Goal: Obtain resource: Obtain resource

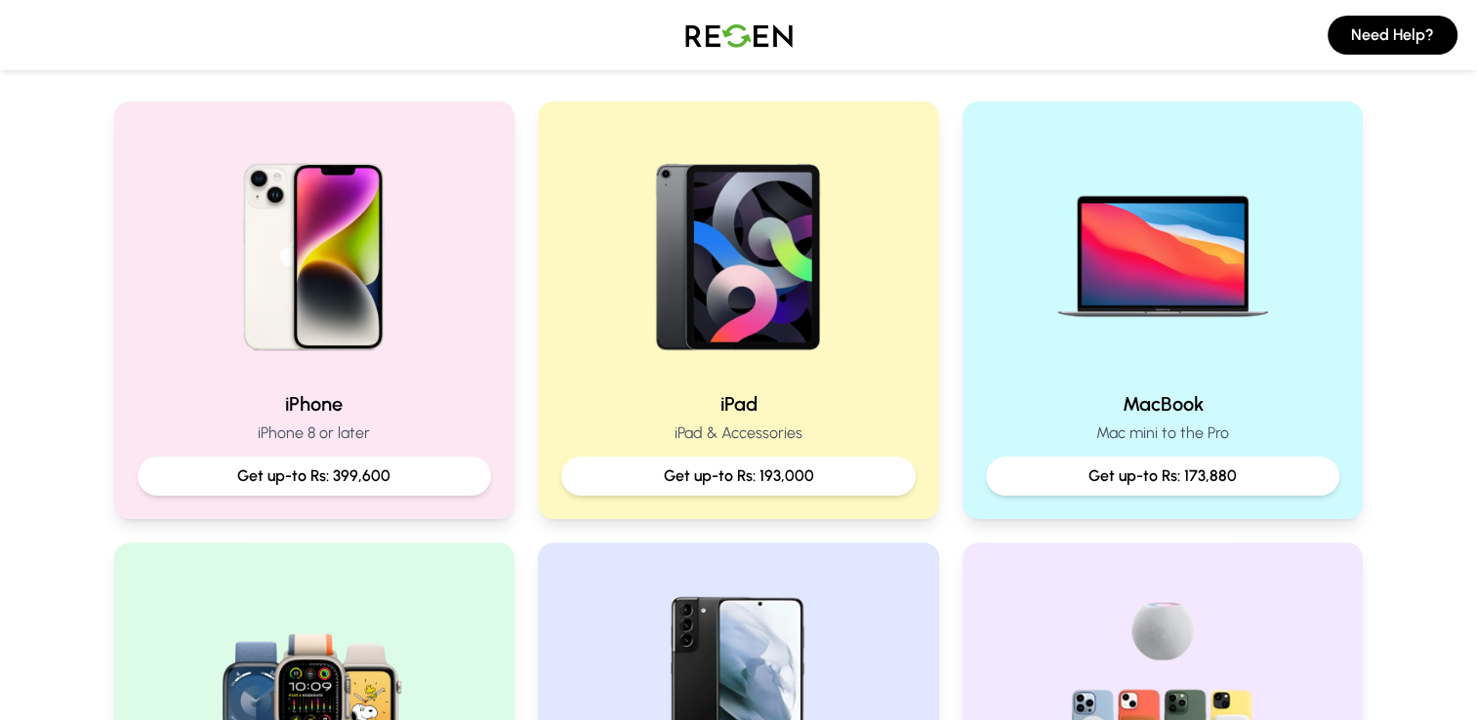
scroll to position [390, 0]
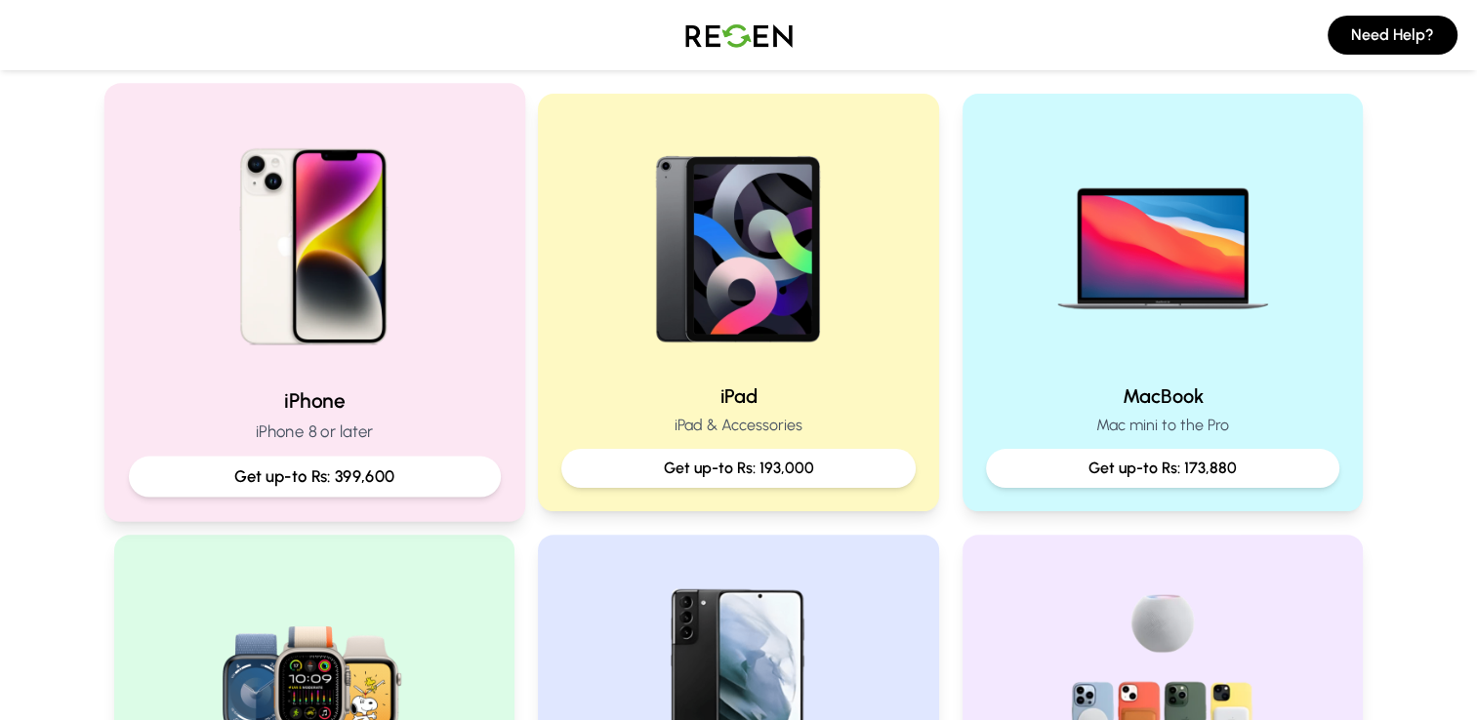
click at [398, 342] on img at bounding box center [313, 239] width 263 height 263
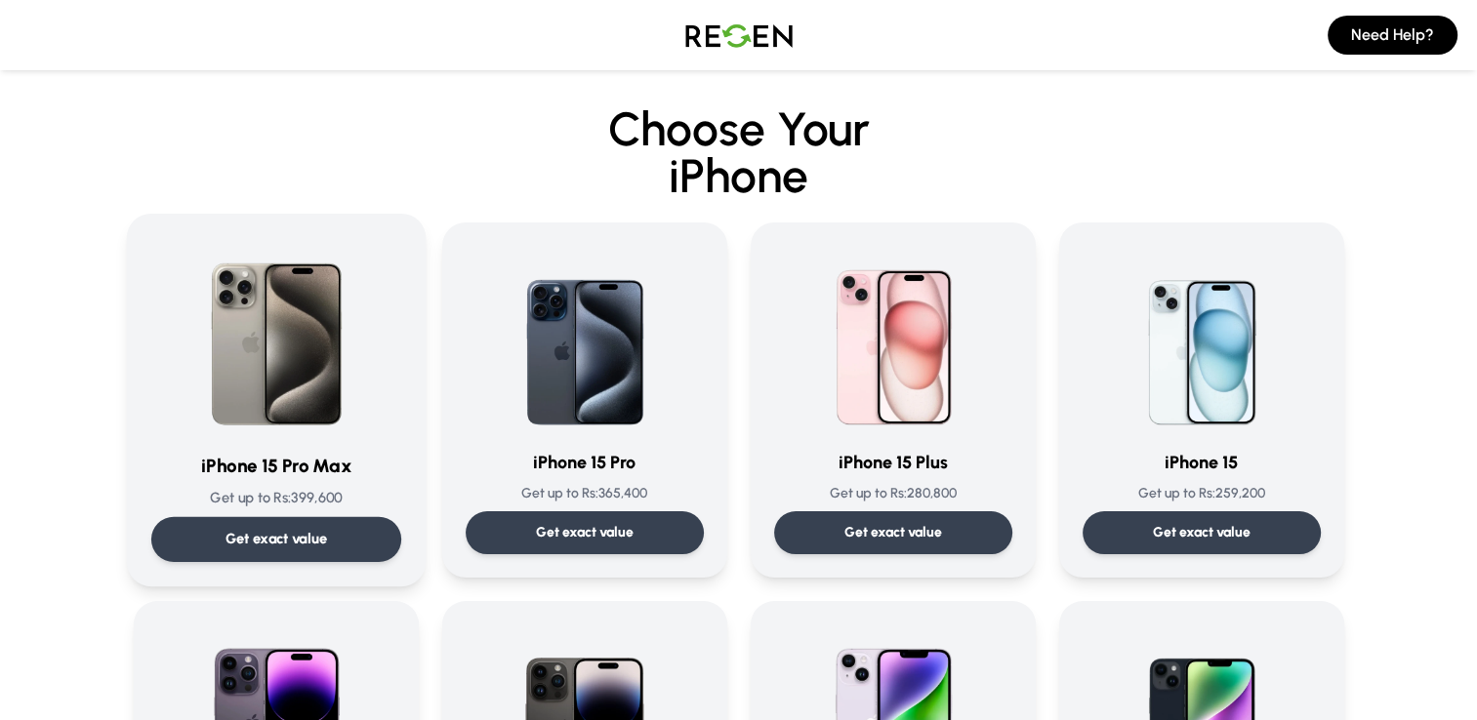
click at [328, 360] on img at bounding box center [276, 336] width 197 height 197
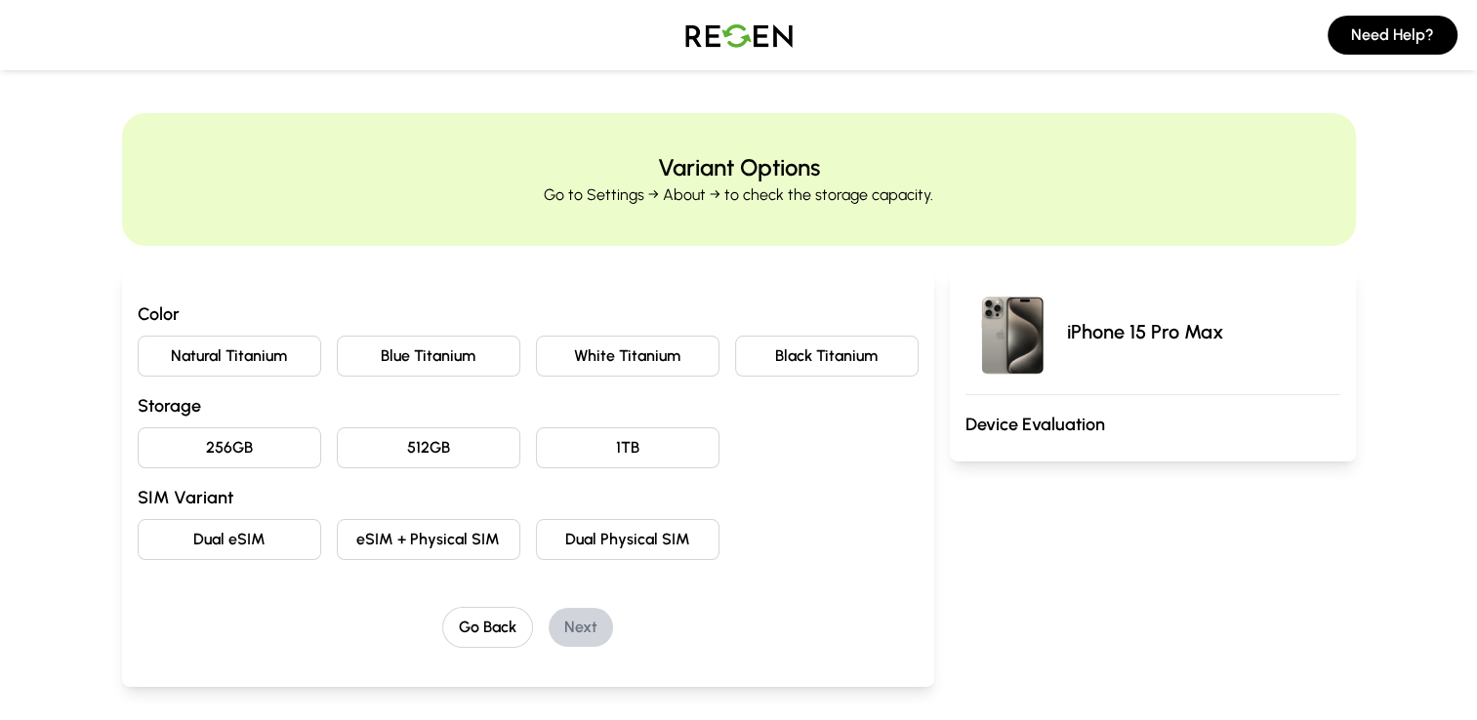
click at [207, 439] on button "256GB" at bounding box center [229, 447] width 183 height 41
click at [812, 353] on button "Black Titanium" at bounding box center [826, 356] width 183 height 41
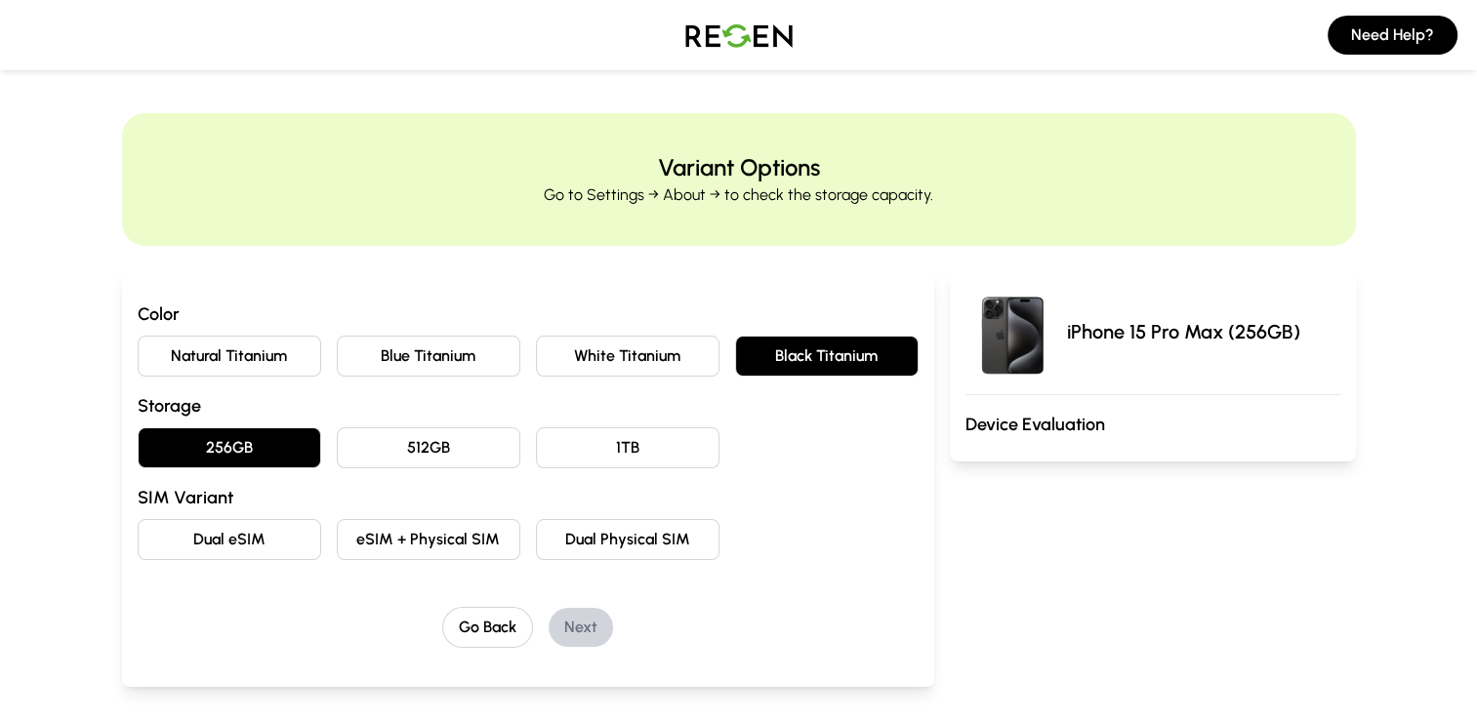
click at [462, 536] on button "eSIM + Physical SIM" at bounding box center [428, 539] width 183 height 41
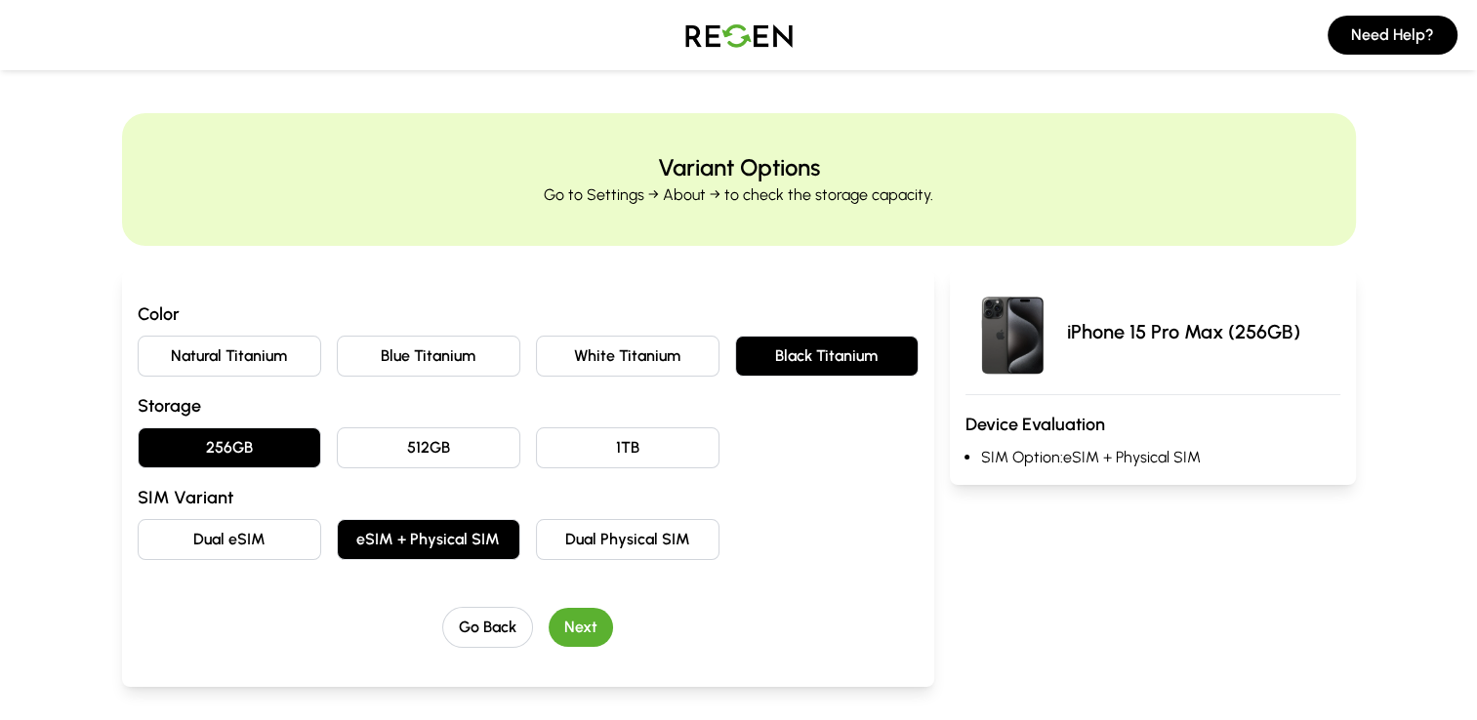
click at [589, 634] on button "Next" at bounding box center [580, 627] width 64 height 39
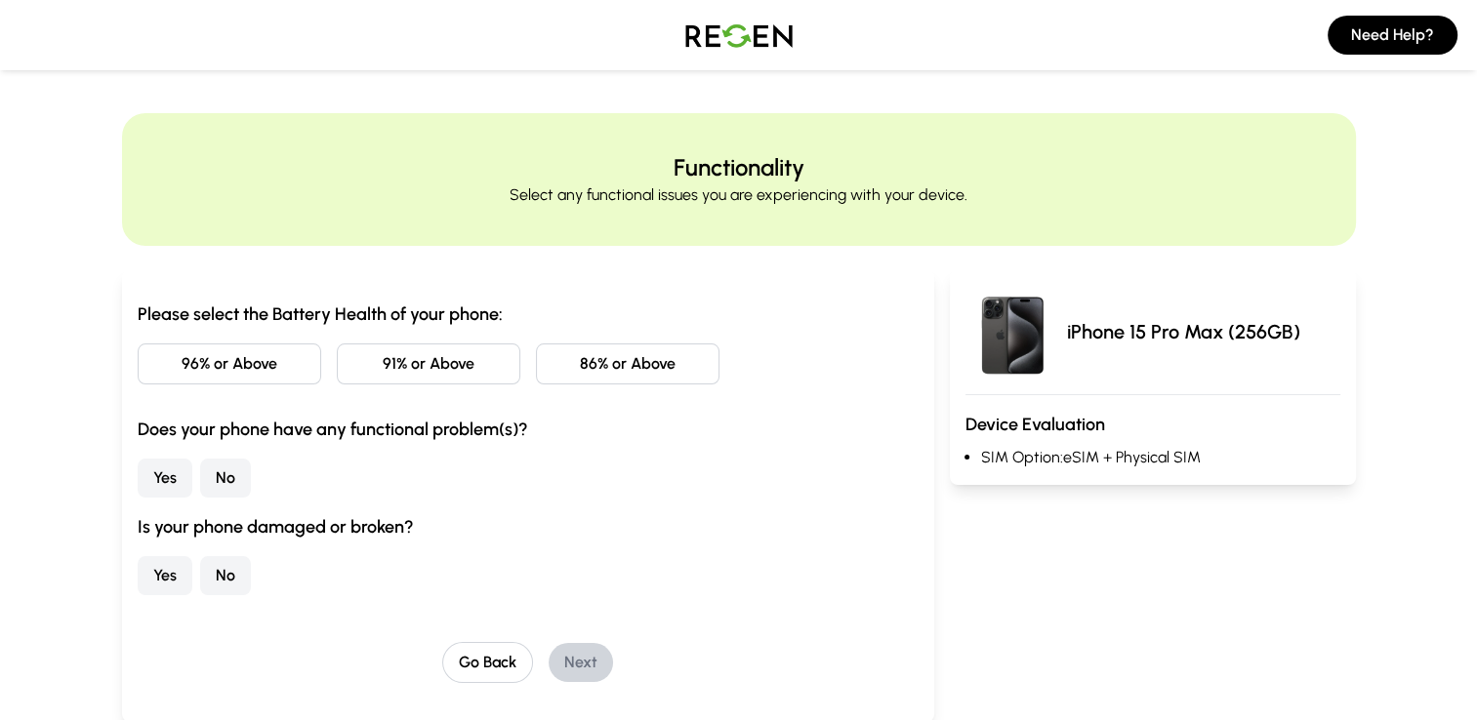
click at [271, 377] on button "96% or Above" at bounding box center [229, 364] width 183 height 41
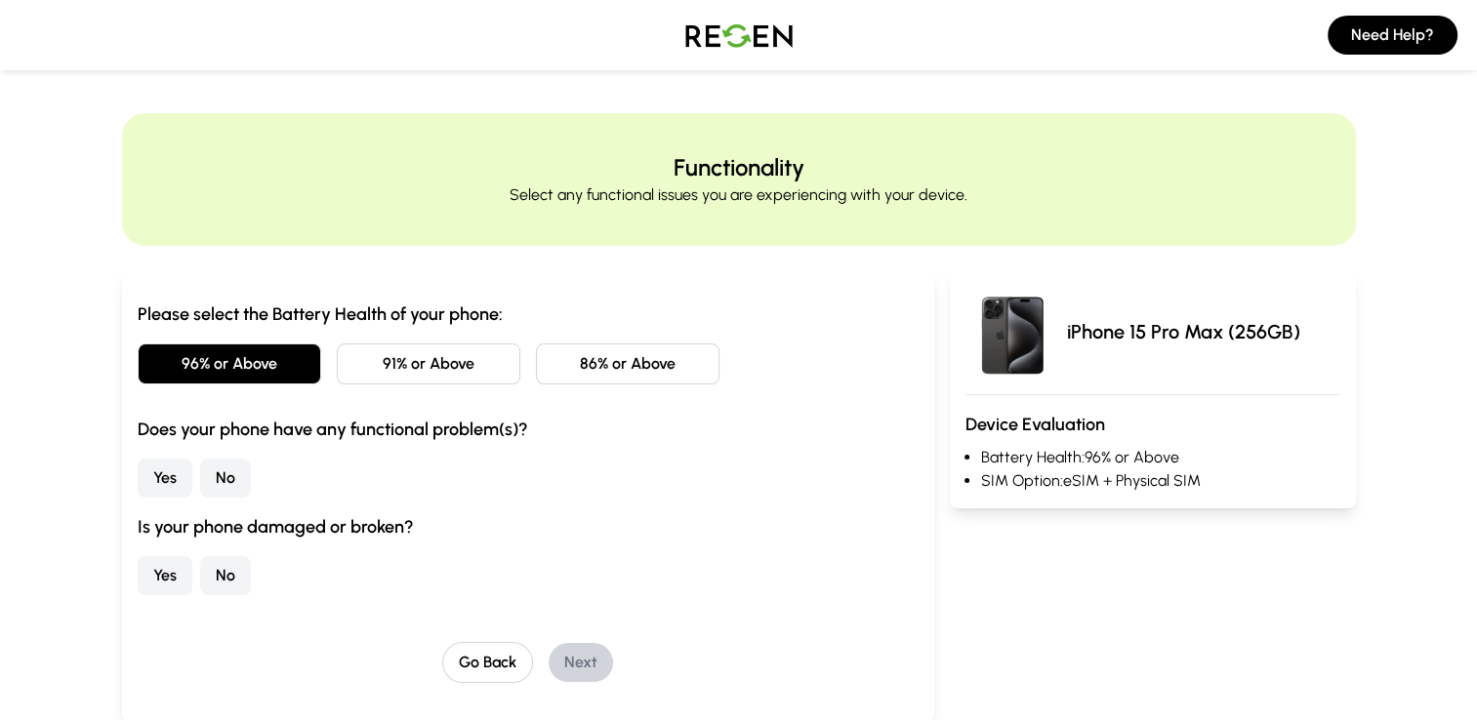
click at [207, 480] on button "No" at bounding box center [225, 478] width 51 height 39
click at [225, 565] on button "No" at bounding box center [225, 575] width 51 height 39
click at [579, 668] on button "Next" at bounding box center [580, 662] width 64 height 39
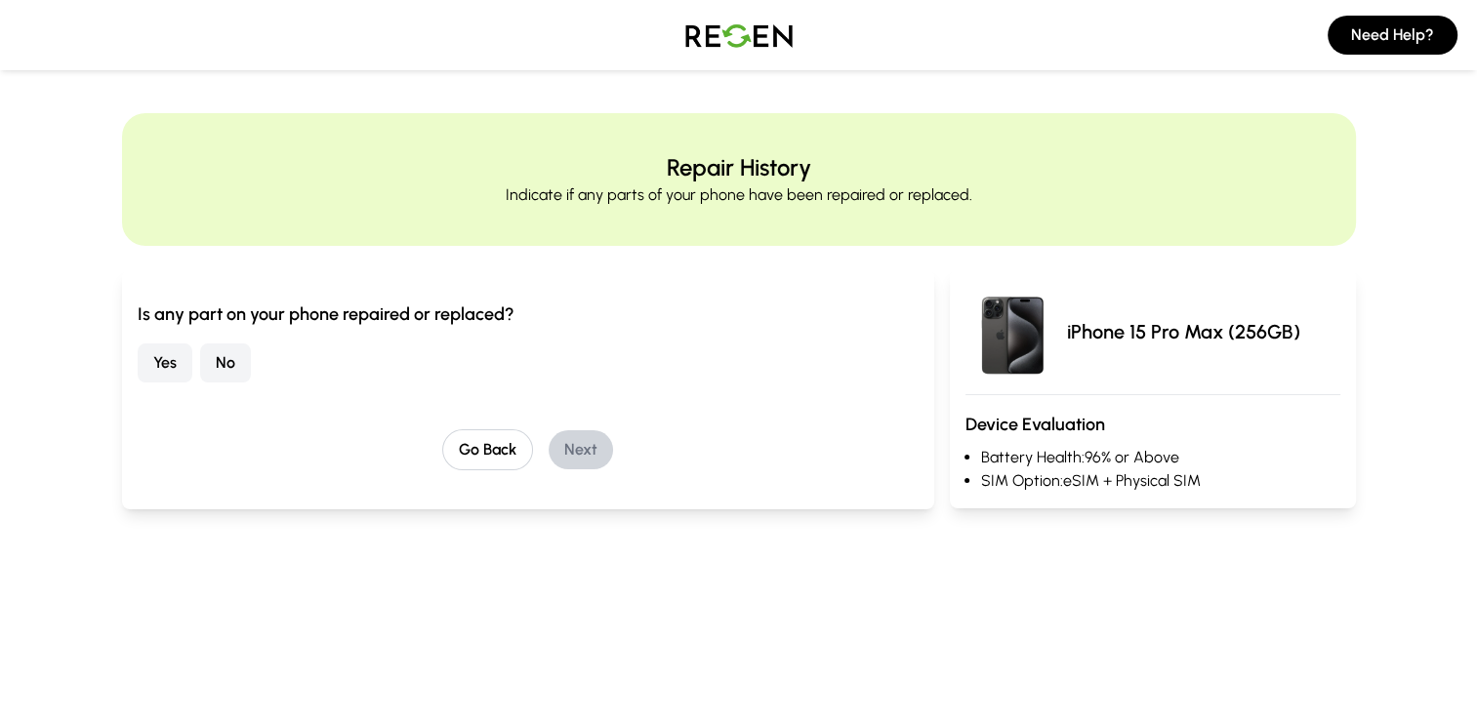
click at [229, 370] on button "No" at bounding box center [225, 363] width 51 height 39
click at [574, 447] on button "Next" at bounding box center [580, 449] width 64 height 39
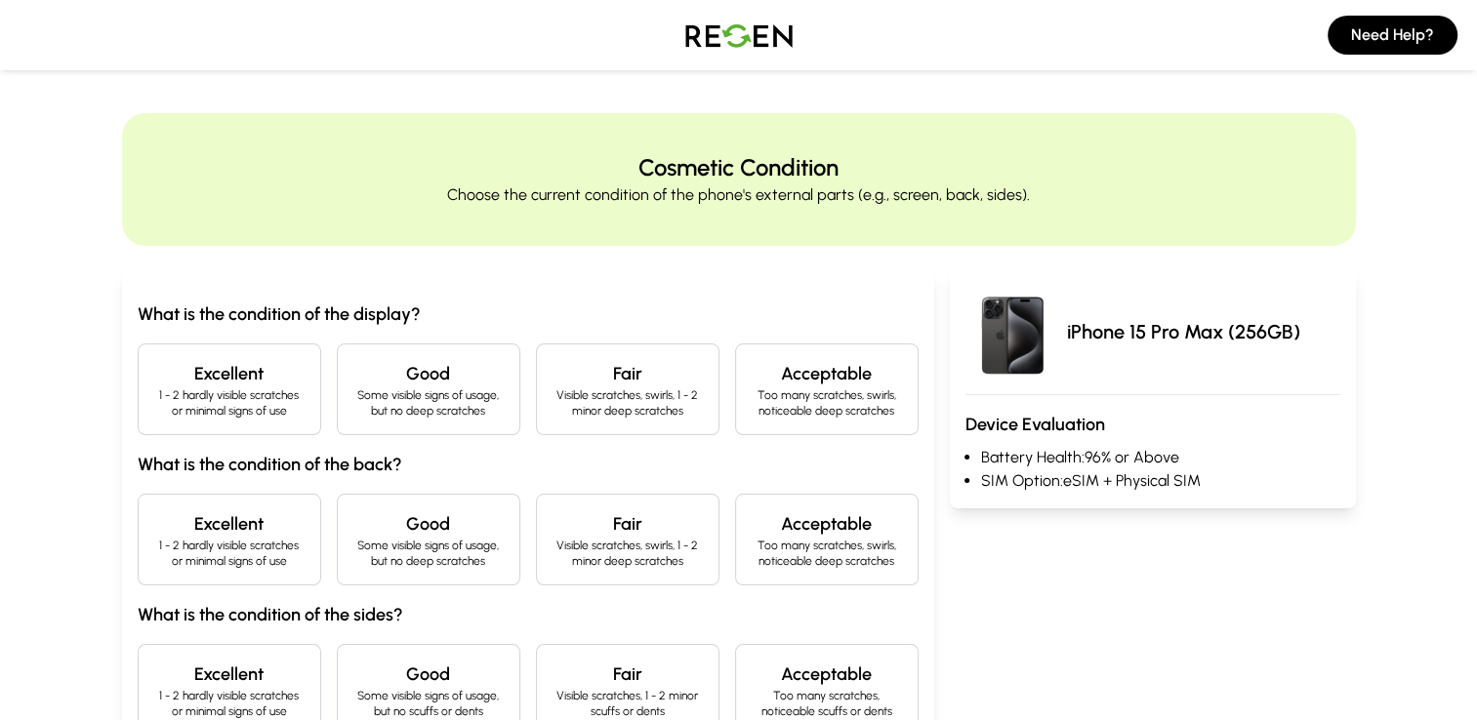
click at [229, 385] on h4 "Excellent" at bounding box center [229, 373] width 150 height 27
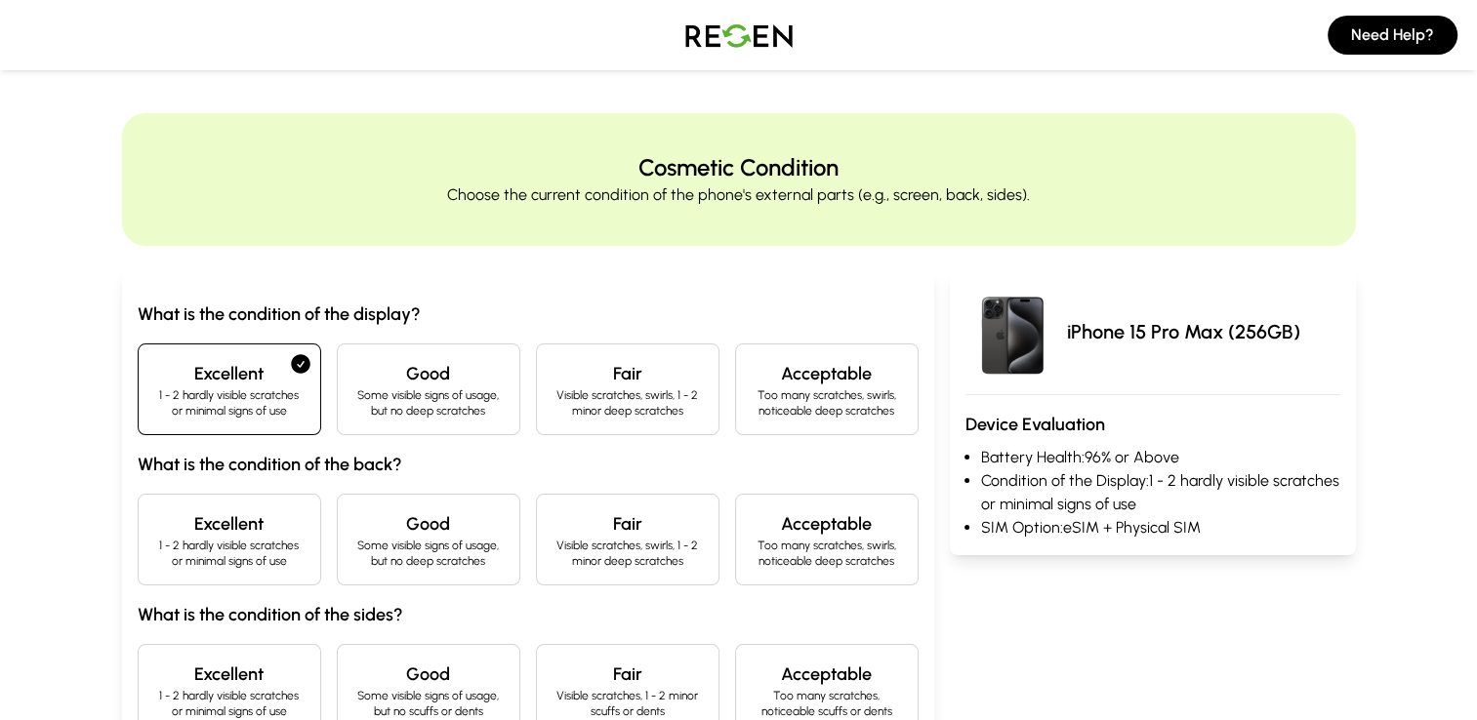
click at [246, 525] on h4 "Excellent" at bounding box center [229, 523] width 150 height 27
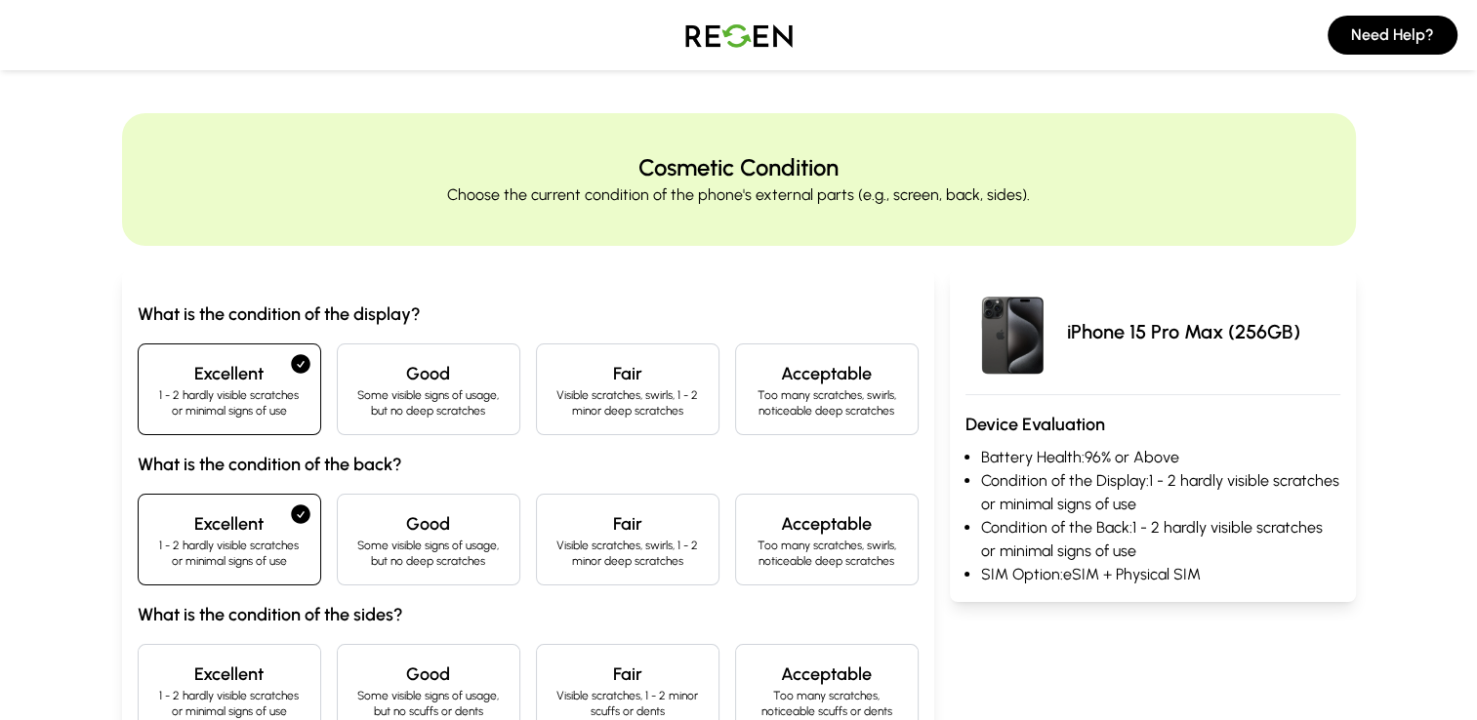
click at [280, 661] on h4 "Excellent" at bounding box center [229, 674] width 150 height 27
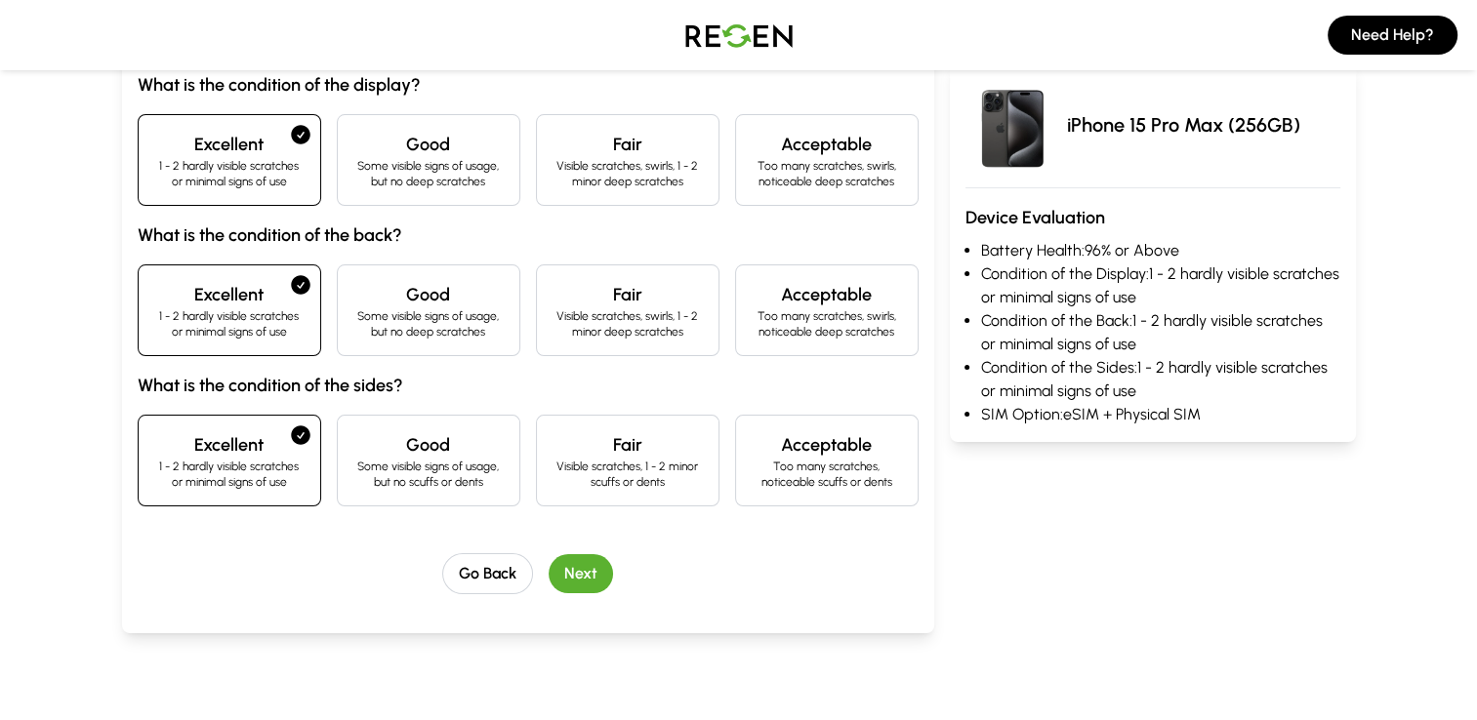
scroll to position [488, 0]
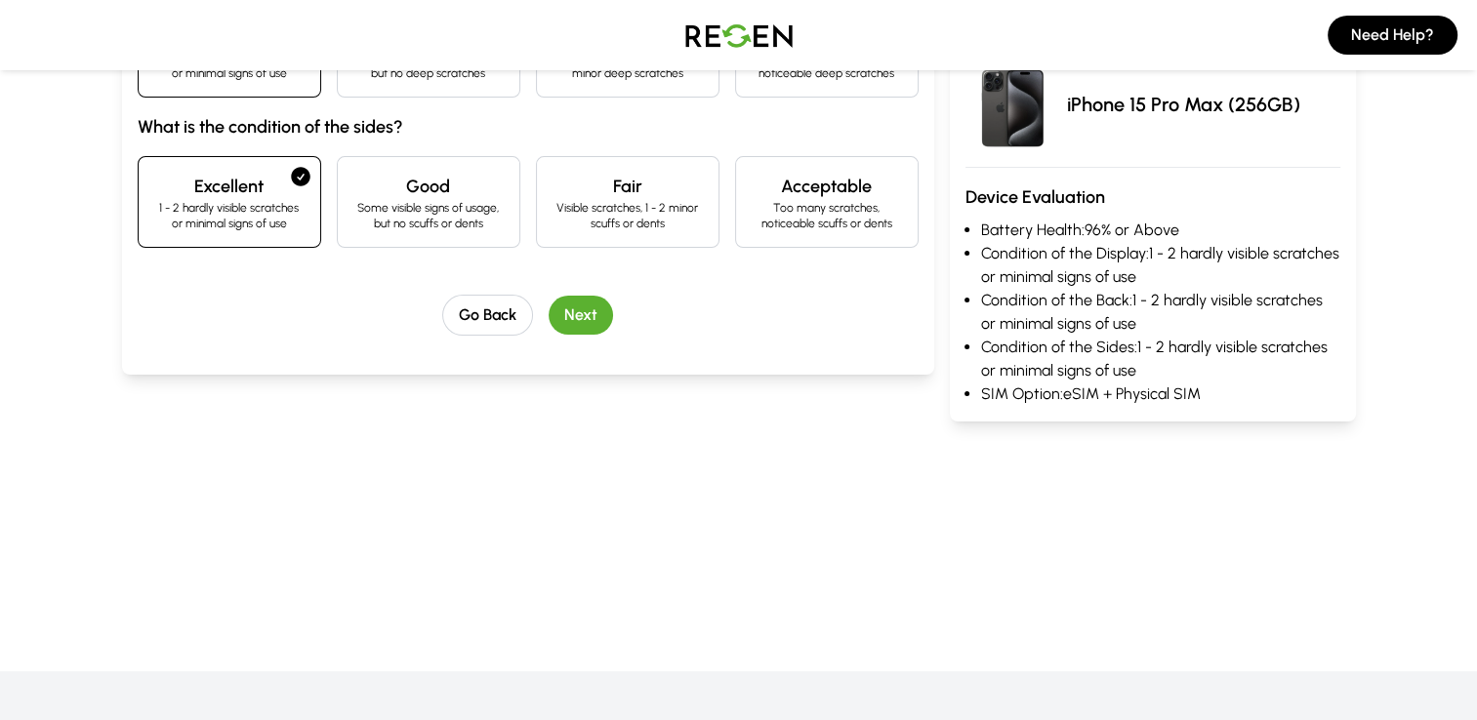
click at [571, 313] on button "Next" at bounding box center [580, 315] width 64 height 39
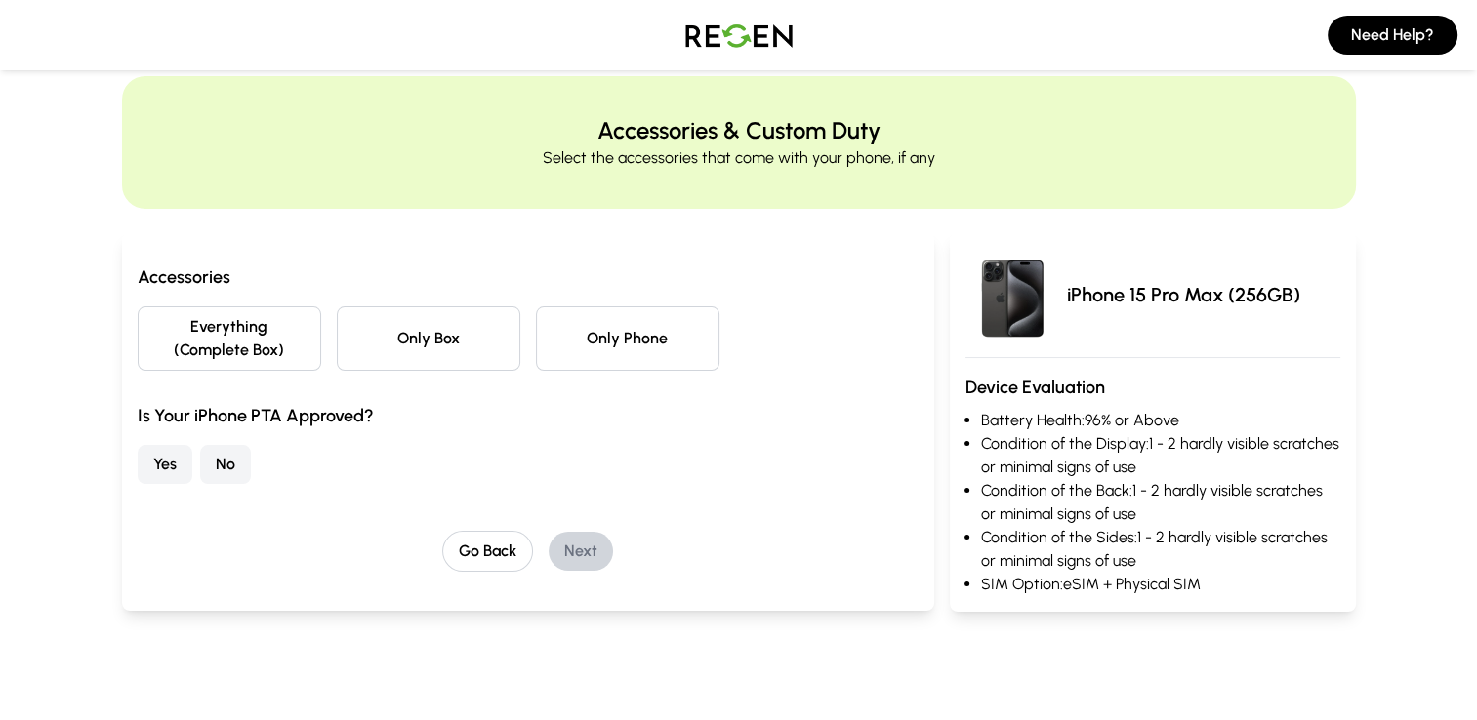
scroll to position [0, 0]
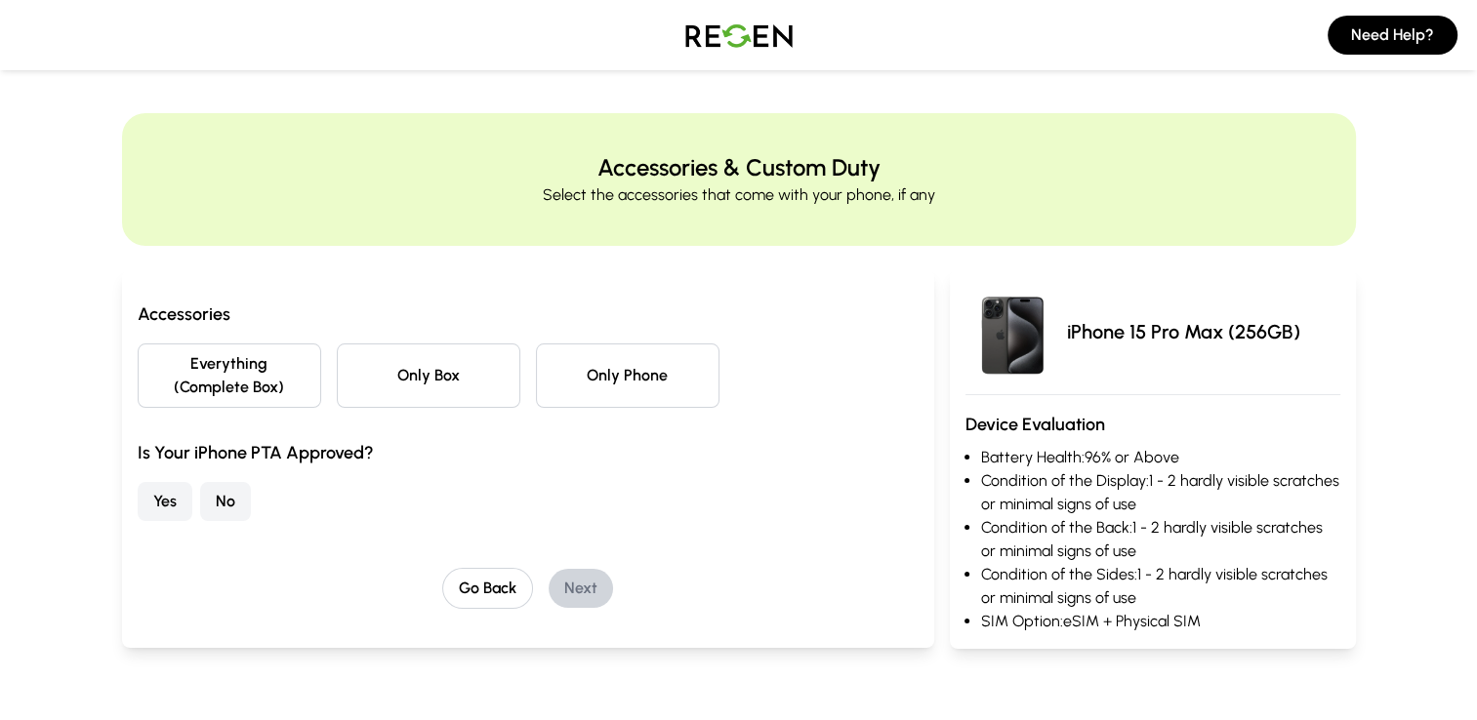
drag, startPoint x: 235, startPoint y: 541, endPoint x: 236, endPoint y: 524, distance: 16.6
click at [236, 541] on div "Accessories Everything (Complete Box) Only Box Only Phone Is Your iPhone PTA Ap…" at bounding box center [528, 455] width 781 height 308
click at [235, 509] on button "No" at bounding box center [225, 501] width 51 height 39
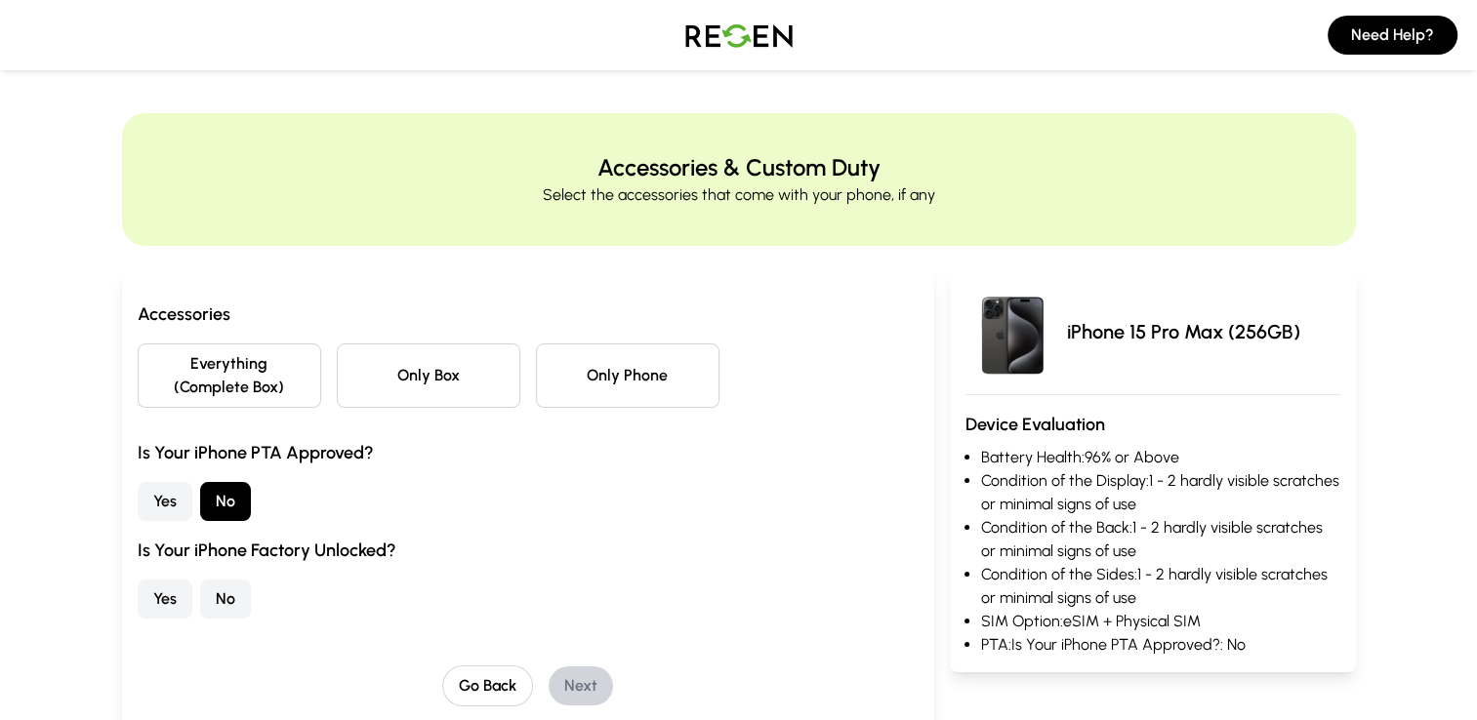
click at [235, 400] on button "Everything (Complete Box)" at bounding box center [229, 376] width 183 height 64
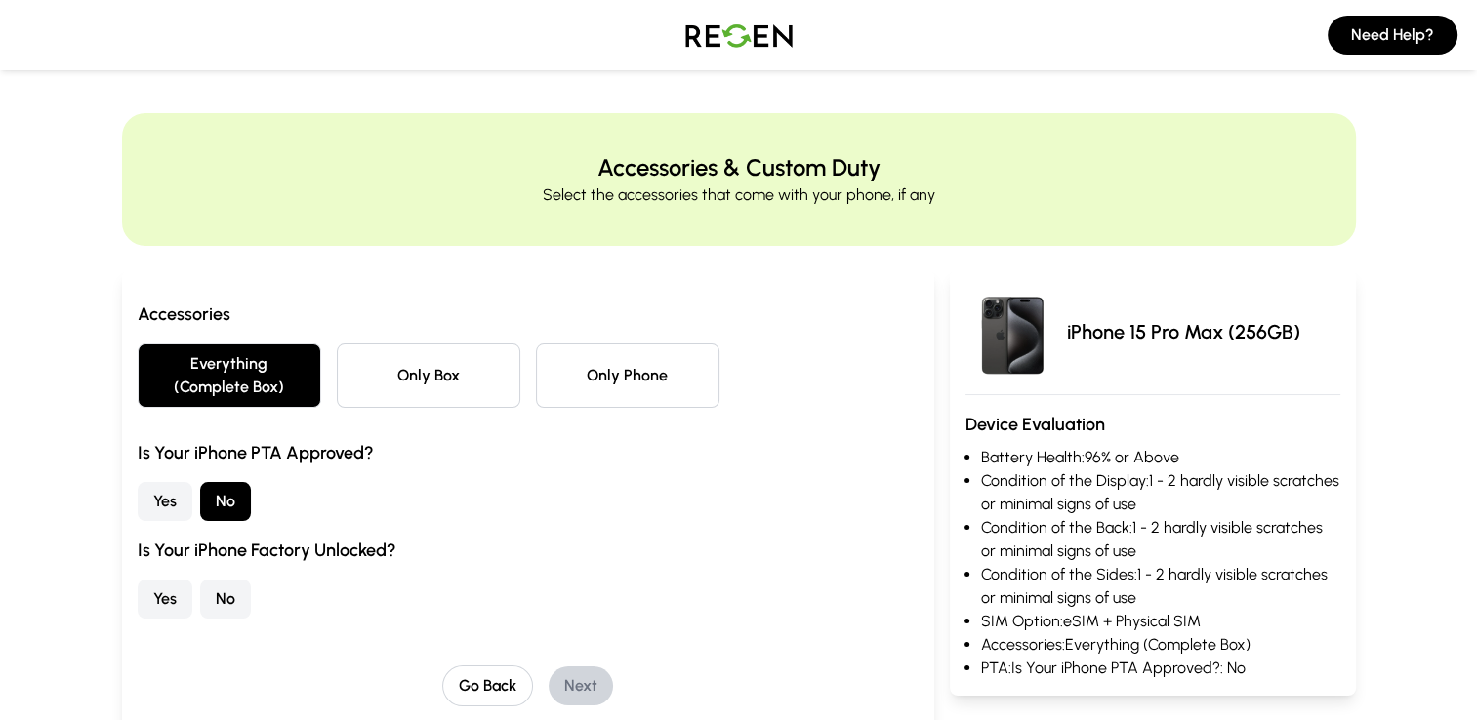
click at [182, 596] on button "Yes" at bounding box center [165, 599] width 55 height 39
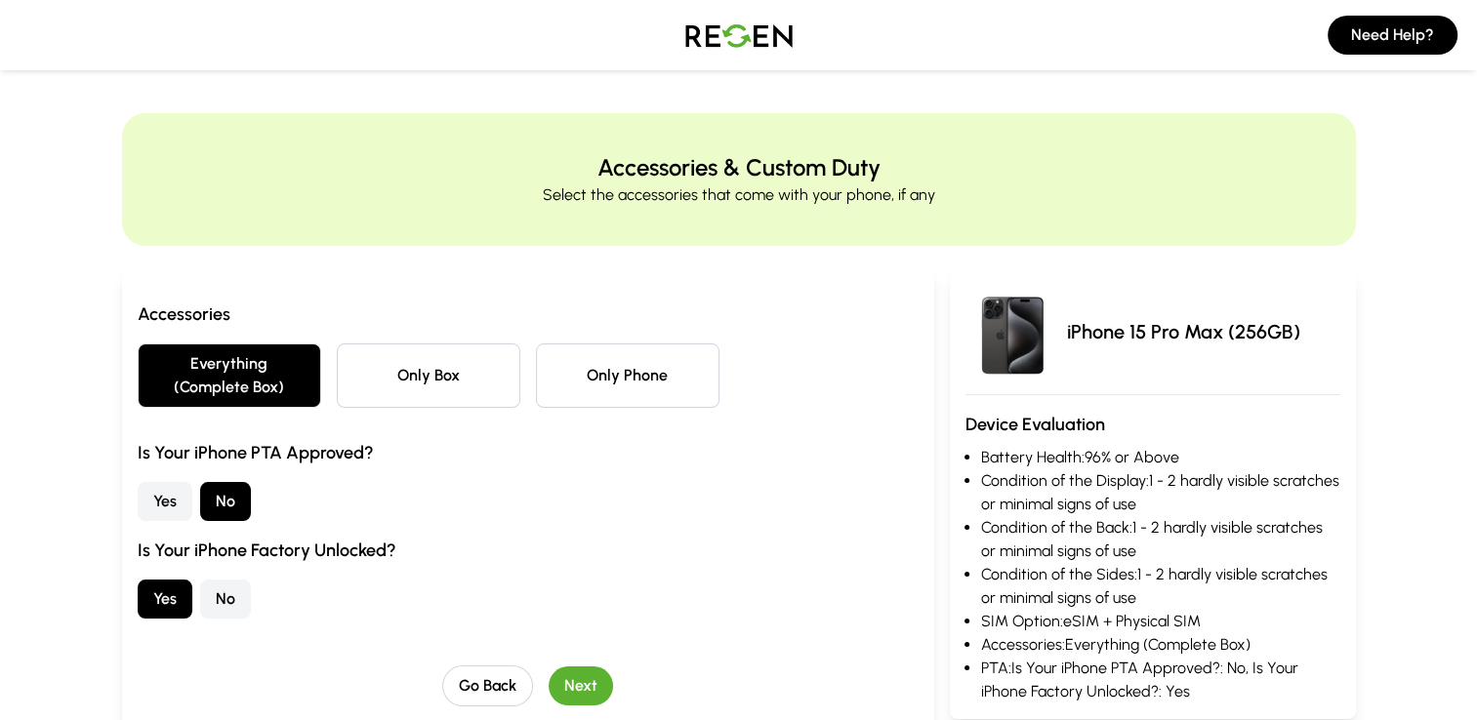
click at [569, 695] on button "Next" at bounding box center [580, 686] width 64 height 39
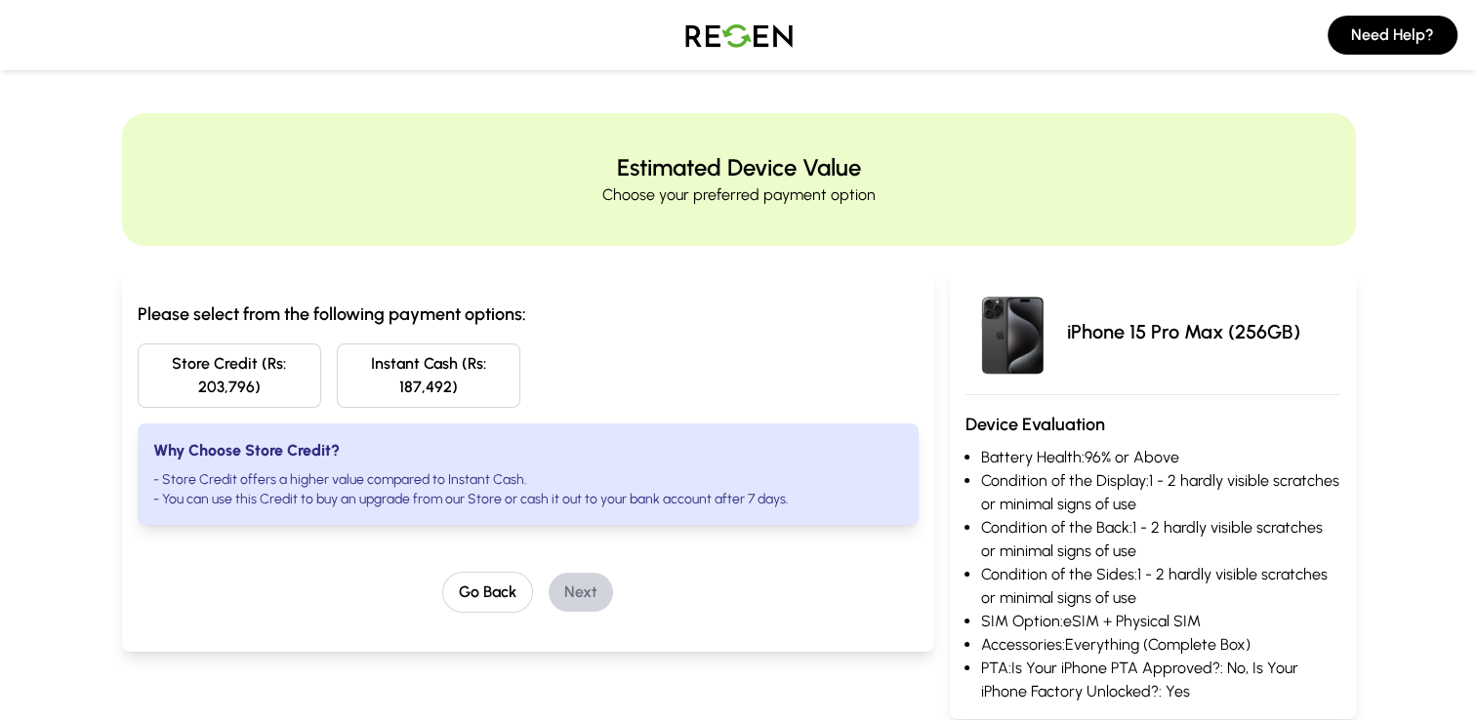
click at [280, 393] on button "Store Credit (Rs: 203,796)" at bounding box center [229, 376] width 183 height 64
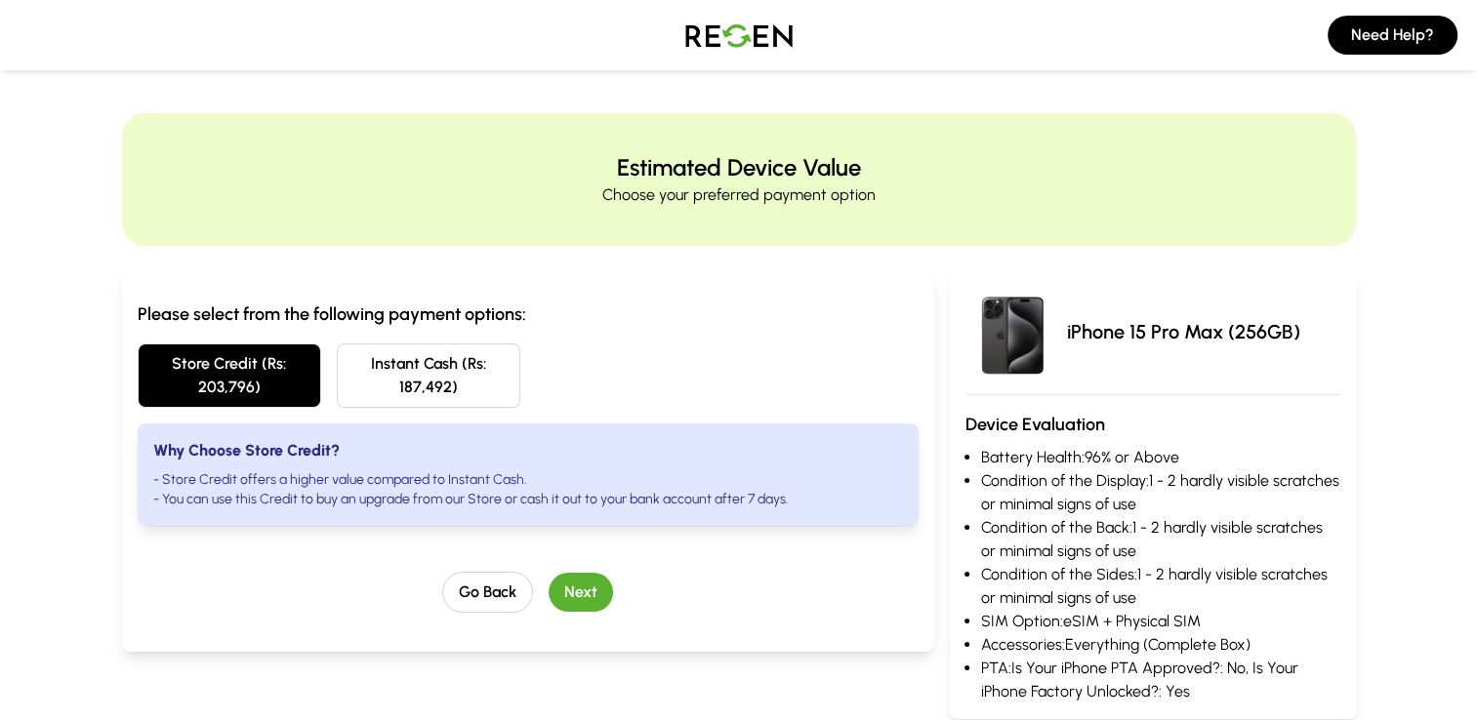
click at [575, 584] on button "Next" at bounding box center [580, 592] width 64 height 39
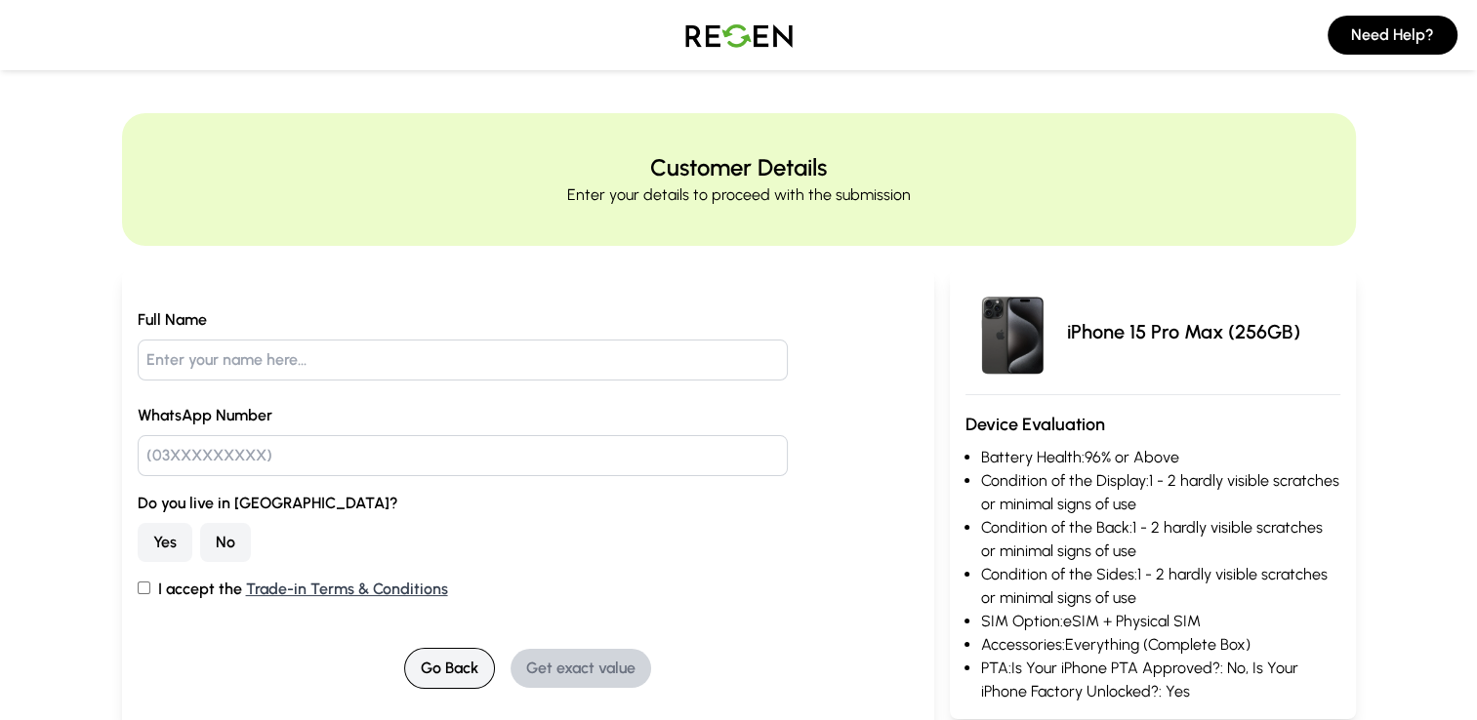
click at [473, 668] on button "Go Back" at bounding box center [449, 668] width 91 height 41
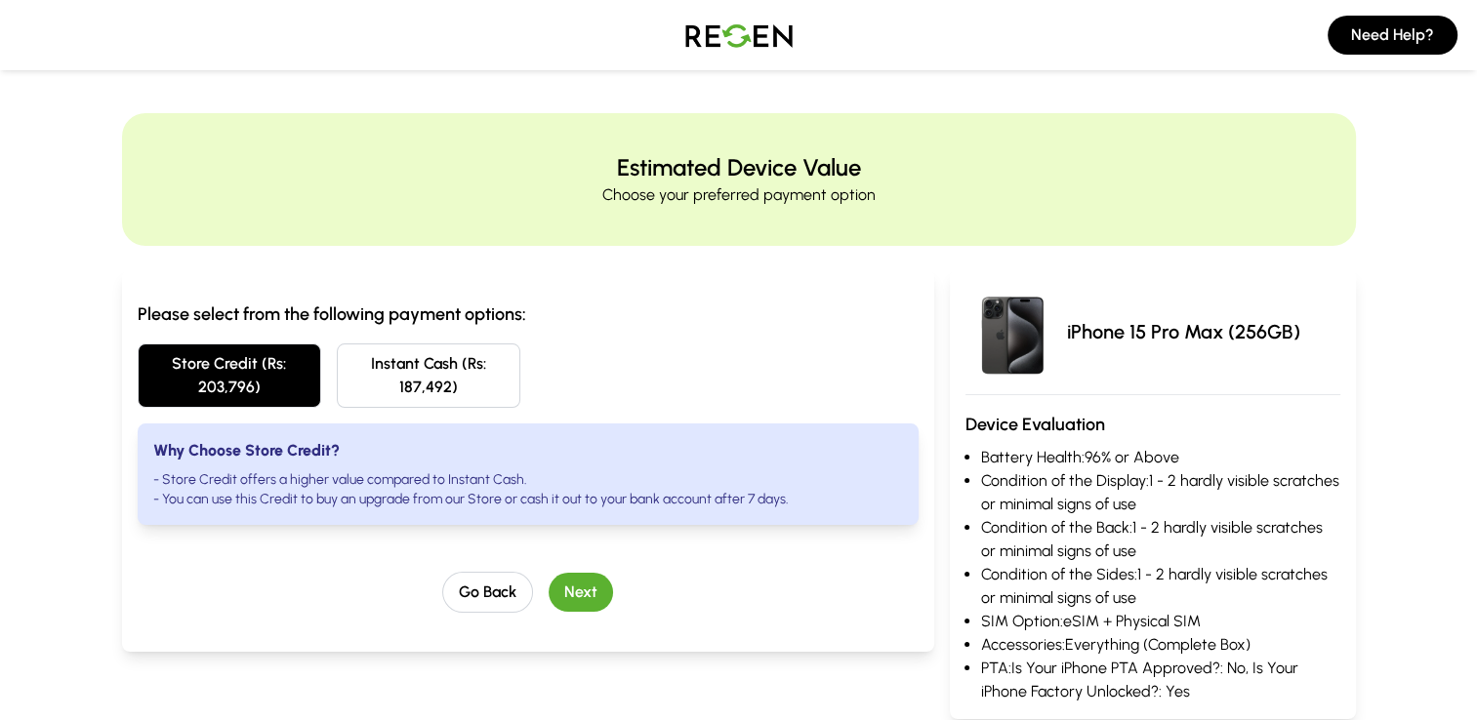
click at [713, 29] on img at bounding box center [738, 35] width 137 height 55
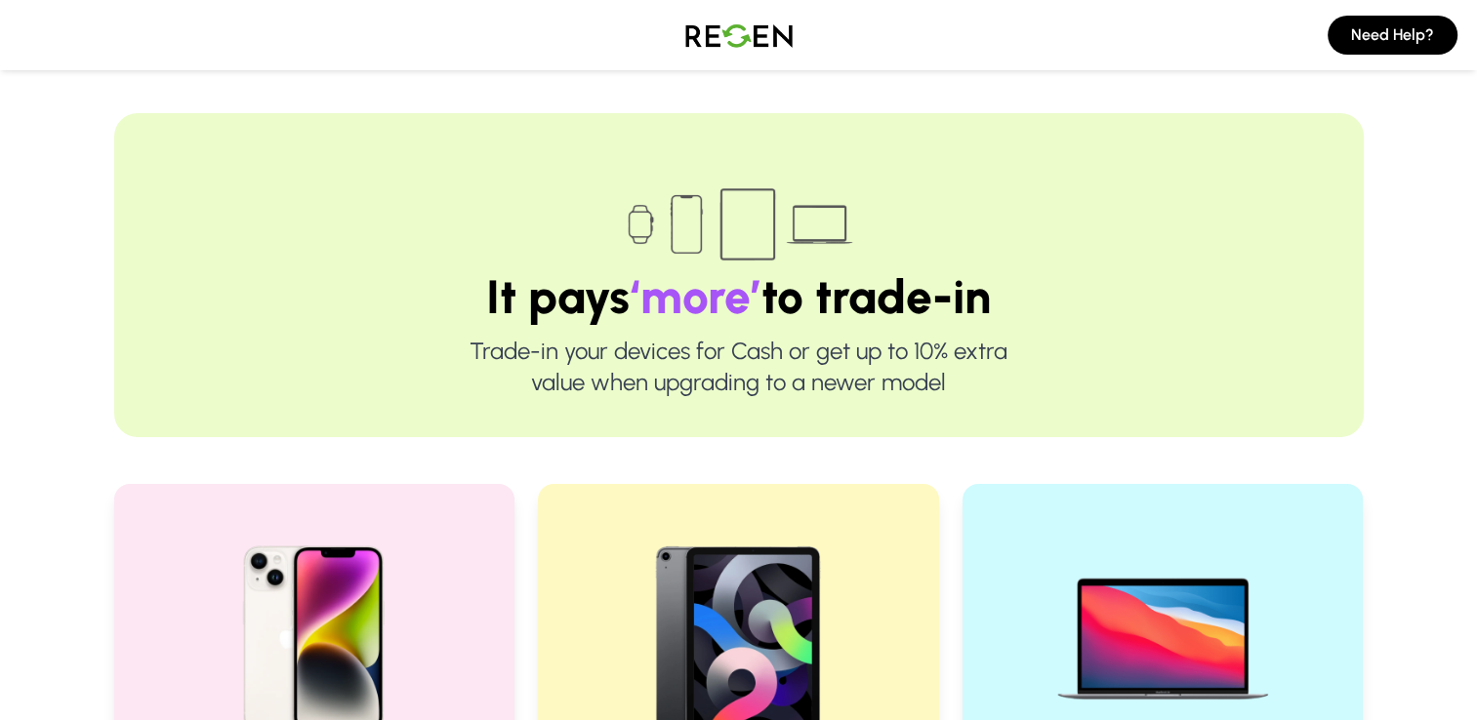
click at [752, 24] on img at bounding box center [738, 35] width 137 height 55
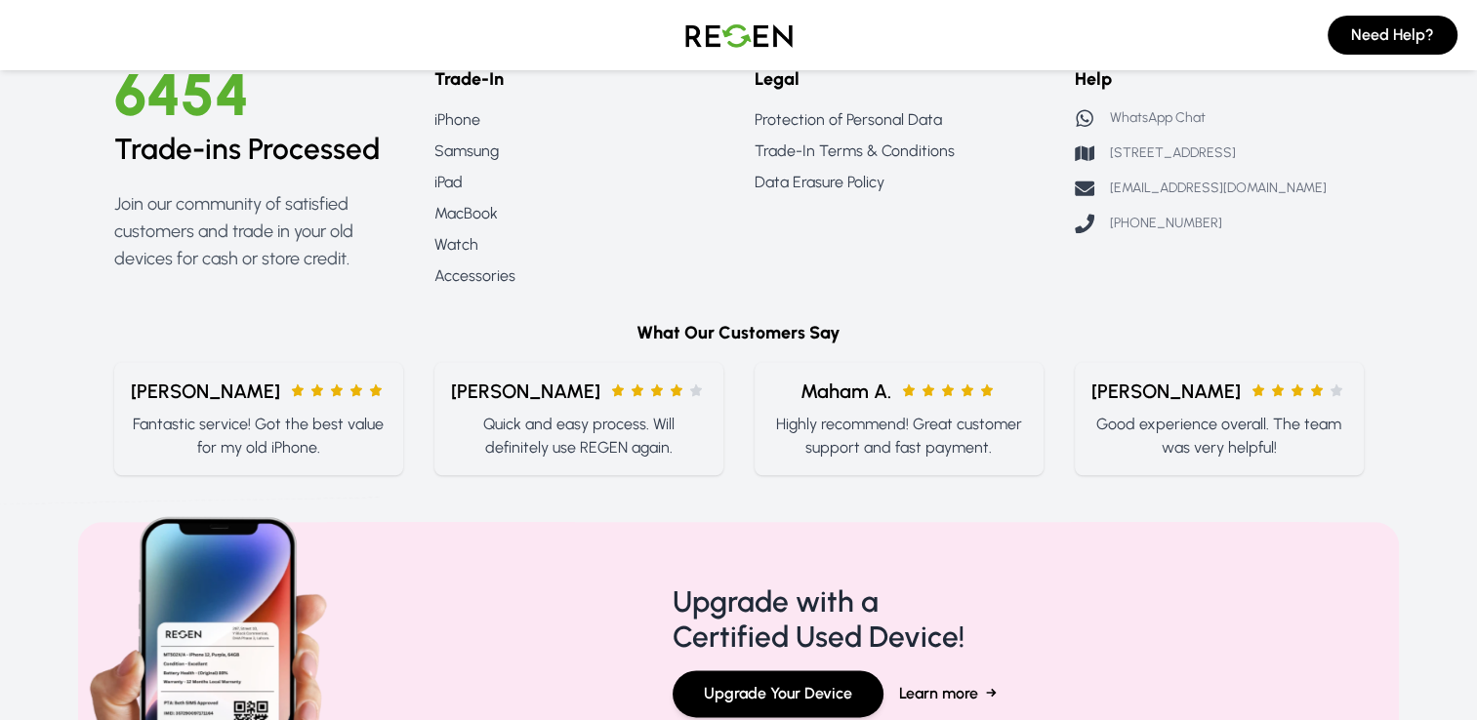
scroll to position [2042, 0]
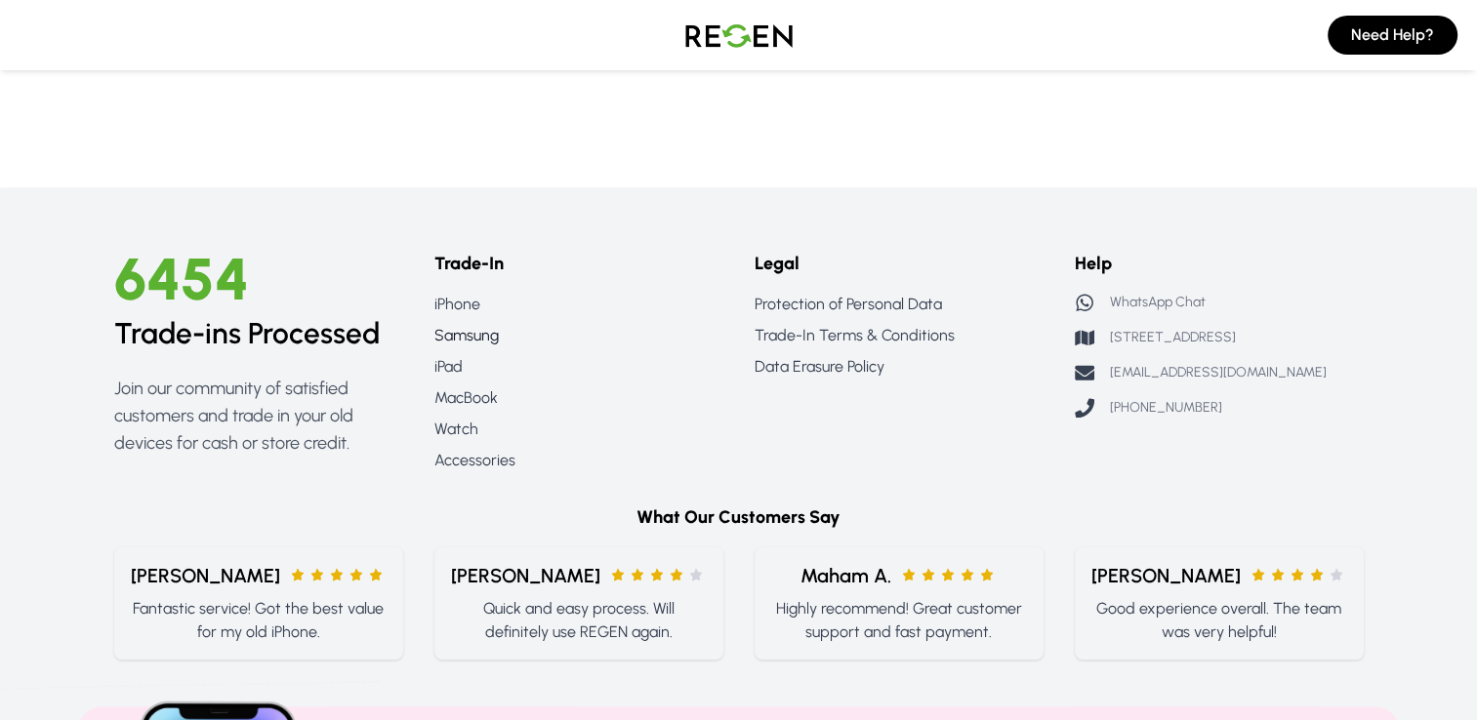
click at [460, 330] on link "Samsung" at bounding box center [578, 335] width 289 height 23
